Goal: Information Seeking & Learning: Learn about a topic

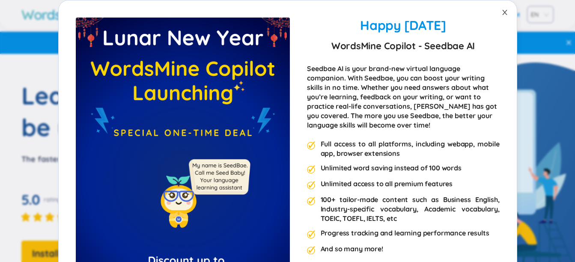
click at [497, 12] on span "Close" at bounding box center [505, 12] width 24 height 24
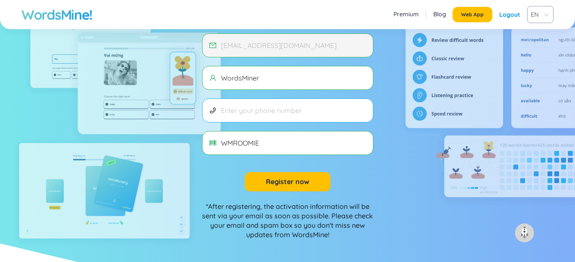
scroll to position [361, 0]
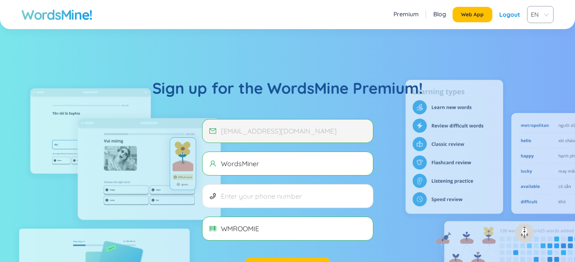
click at [262, 124] on span "[EMAIL_ADDRESS][DOMAIN_NAME]" at bounding box center [287, 131] width 171 height 24
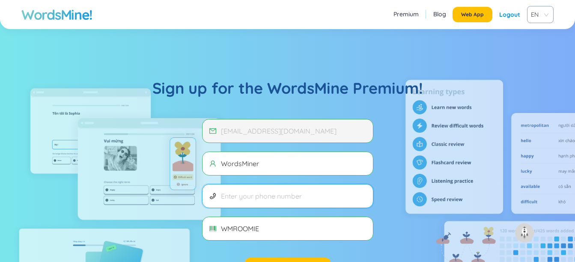
click at [250, 194] on input "text" at bounding box center [293, 195] width 145 height 9
type input "0921836371"
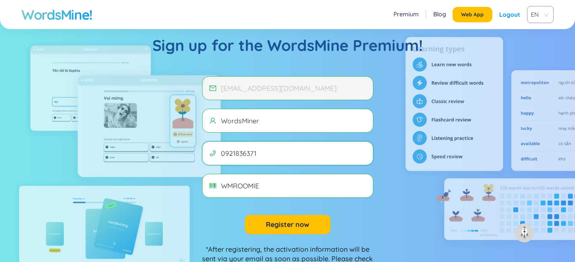
click at [285, 219] on button "Register now" at bounding box center [288, 224] width 86 height 19
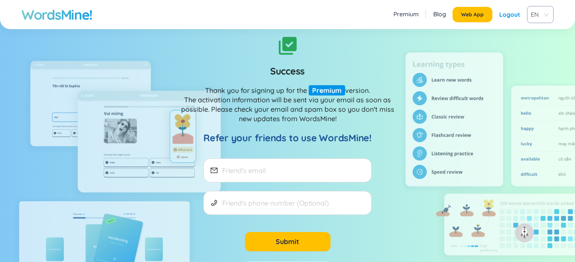
scroll to position [419, 0]
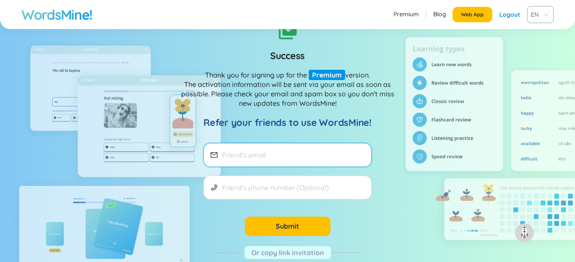
click at [291, 155] on input "email" at bounding box center [293, 154] width 142 height 9
type input "[EMAIL_ADDRESS][DOMAIN_NAME]"
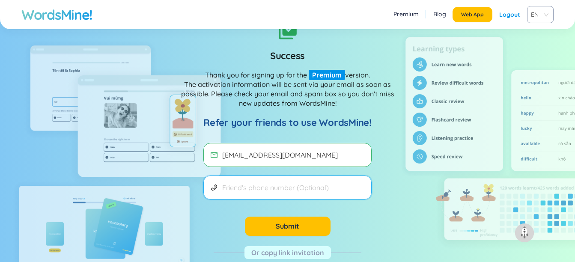
click at [240, 184] on input "text" at bounding box center [293, 187] width 142 height 9
type input "0921836371"
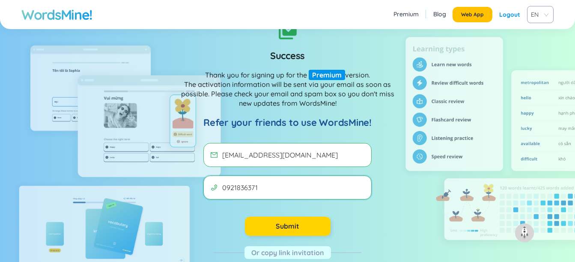
click at [258, 222] on button "Submit" at bounding box center [288, 226] width 86 height 19
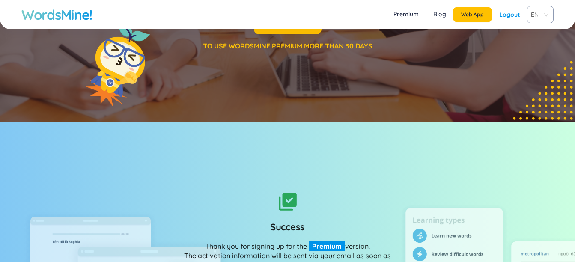
scroll to position [34, 0]
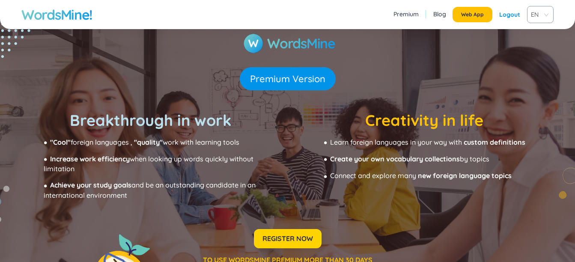
click at [287, 233] on button "REGISTER NOW" at bounding box center [288, 238] width 68 height 19
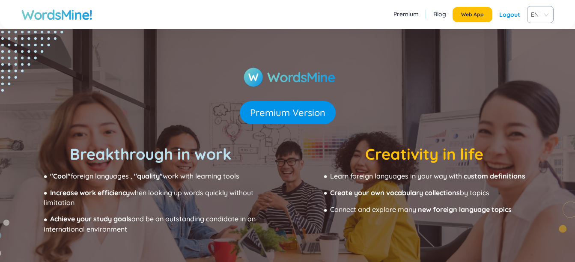
click at [280, 116] on div "Premium Version" at bounding box center [288, 112] width 96 height 23
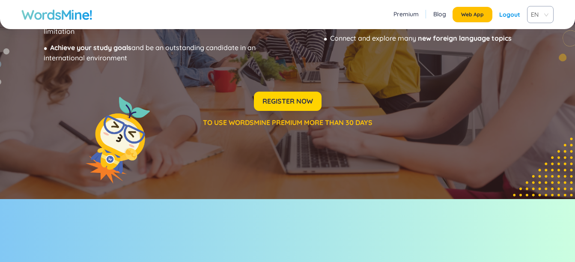
click at [289, 99] on span "REGISTER NOW" at bounding box center [287, 100] width 51 height 9
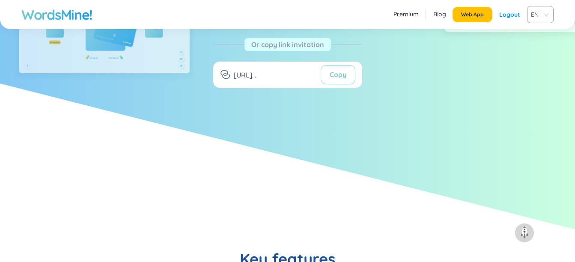
scroll to position [413, 0]
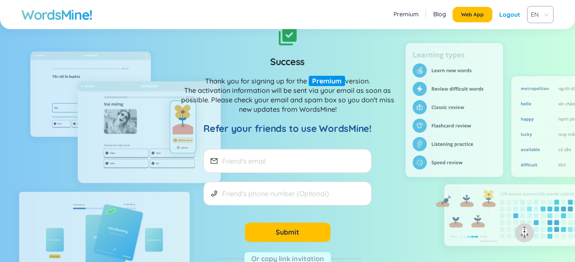
click at [196, 84] on div "Thank you for signing up for the Premium version. The activation information wi…" at bounding box center [288, 95] width 214 height 38
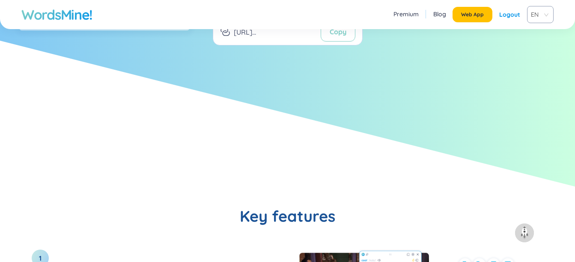
click at [410, 12] on link "Premium" at bounding box center [405, 14] width 25 height 9
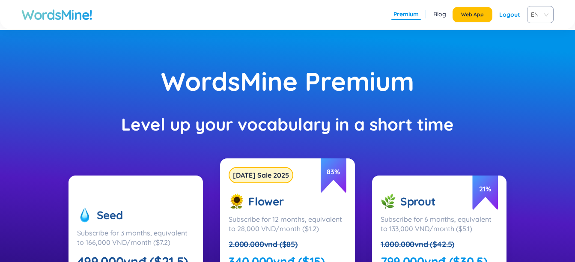
click at [28, 19] on h1 "WordsMine!" at bounding box center [56, 14] width 71 height 17
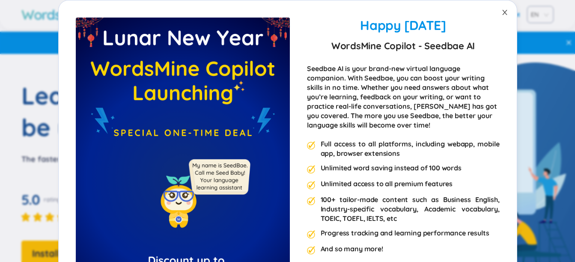
click at [500, 8] on span "Close" at bounding box center [505, 12] width 24 height 24
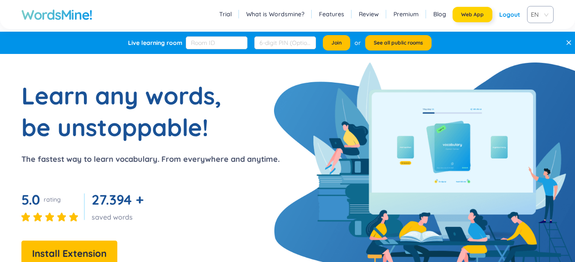
click at [455, 19] on button "Web App" at bounding box center [472, 14] width 40 height 15
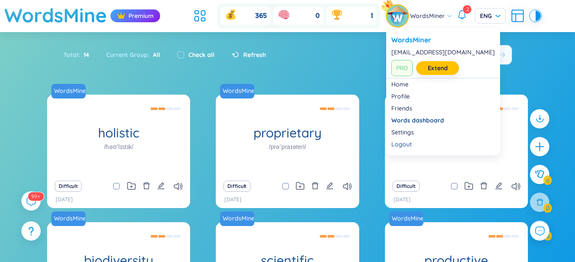
click at [431, 18] on span "WordsMiner" at bounding box center [427, 15] width 35 height 9
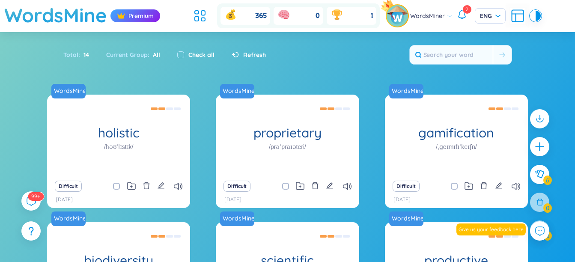
click at [318, 54] on div "Total : 14 Current Group : All Check all Refresh" at bounding box center [288, 59] width 534 height 37
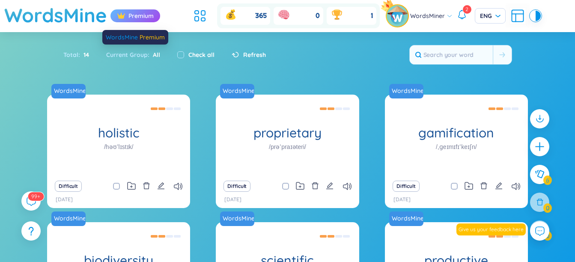
click at [134, 11] on div "Premium" at bounding box center [135, 15] width 50 height 13
click at [132, 15] on div "Premium" at bounding box center [135, 15] width 50 height 13
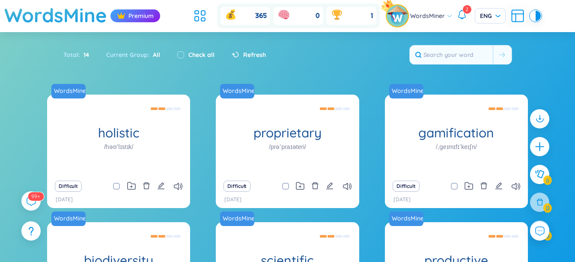
click at [226, 18] on icon at bounding box center [231, 15] width 14 height 14
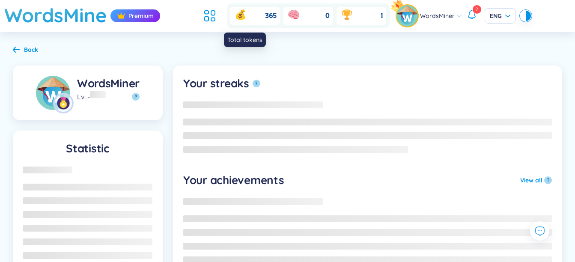
click at [192, 18] on header "WordsMine Premium 365 0 1 WordsMiner 2 ENG" at bounding box center [287, 16] width 575 height 32
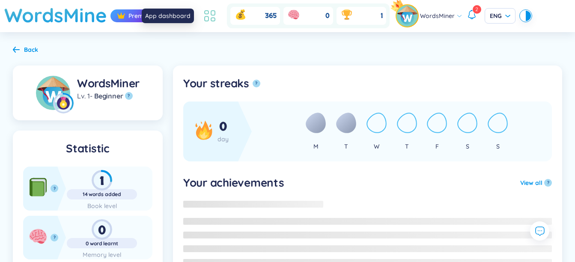
click at [213, 18] on icon at bounding box center [209, 15] width 15 height 15
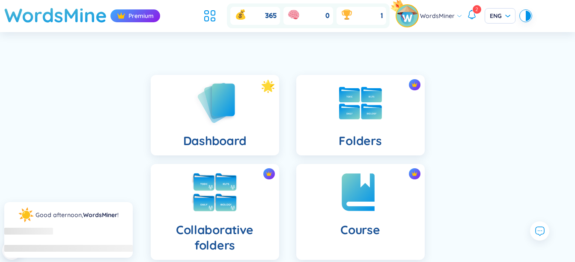
click at [217, 187] on img at bounding box center [214, 192] width 47 height 47
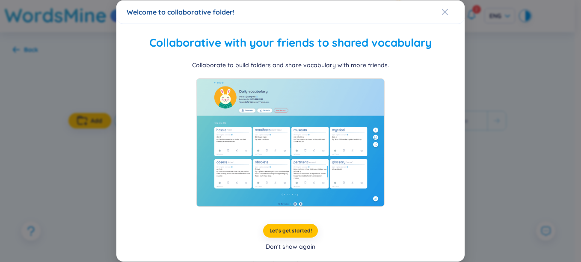
click at [288, 245] on div "Don't show again" at bounding box center [291, 246] width 50 height 9
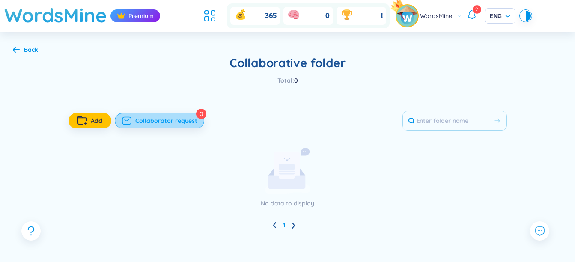
click at [156, 118] on span "Collaborator request" at bounding box center [166, 120] width 62 height 9
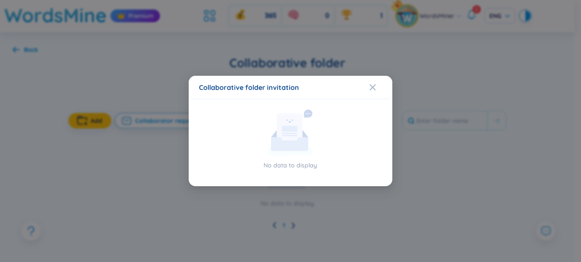
click at [304, 83] on div "Collaborative folder invitation" at bounding box center [290, 87] width 183 height 9
drag, startPoint x: 360, startPoint y: 78, endPoint x: 371, endPoint y: 83, distance: 12.1
click at [371, 83] on div "Collaborative folder invitation No data to display" at bounding box center [290, 131] width 203 height 110
click at [372, 84] on icon "Close" at bounding box center [372, 87] width 7 height 7
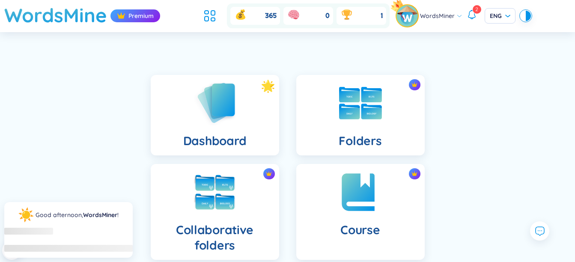
scroll to position [128, 0]
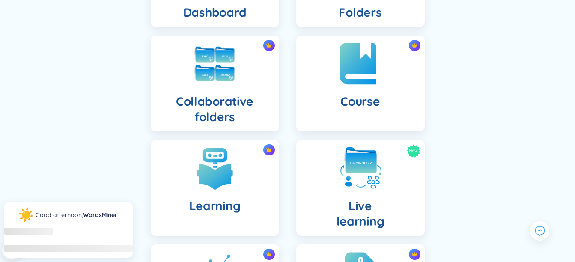
click at [382, 73] on img at bounding box center [360, 63] width 47 height 47
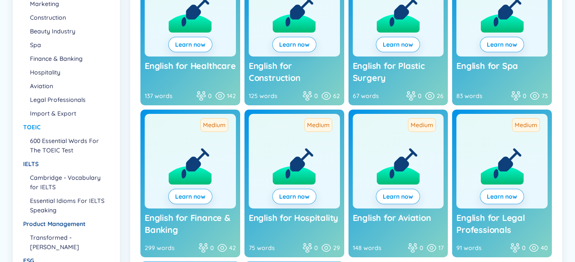
scroll to position [15, 0]
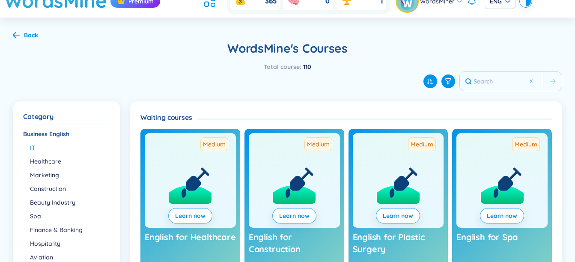
click at [39, 147] on li "IT" at bounding box center [69, 147] width 79 height 9
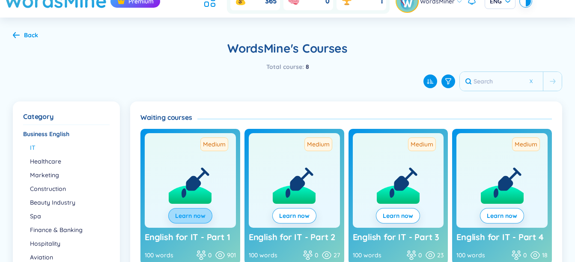
click at [198, 216] on link "Learn now" at bounding box center [190, 215] width 30 height 9
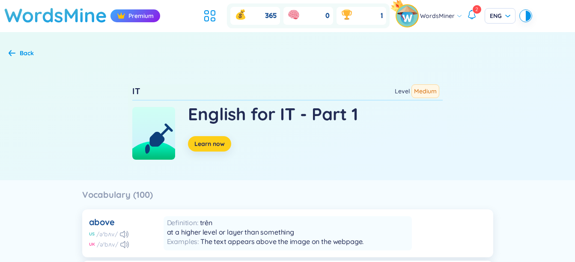
click at [205, 147] on span "Learn now" at bounding box center [209, 144] width 30 height 9
